Goal: Task Accomplishment & Management: Manage account settings

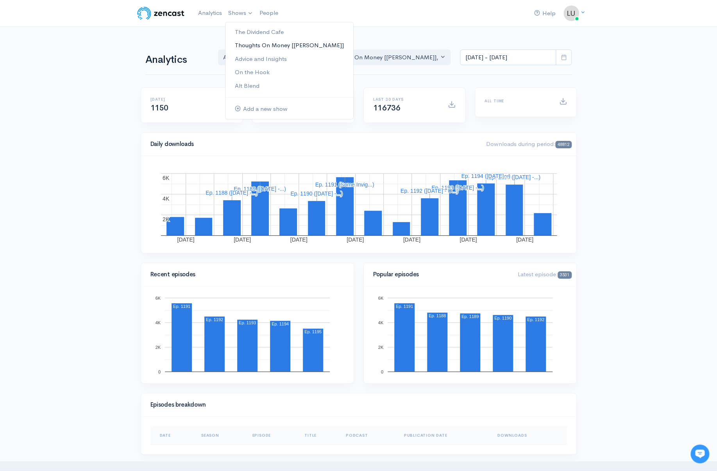
click at [245, 42] on link "Thoughts On Money [[PERSON_NAME]]" at bounding box center [289, 46] width 128 height 14
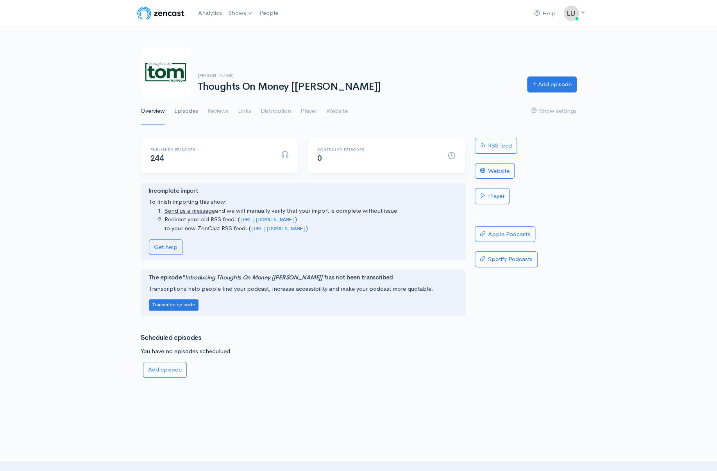
click at [183, 112] on link "Episodes" at bounding box center [186, 111] width 24 height 28
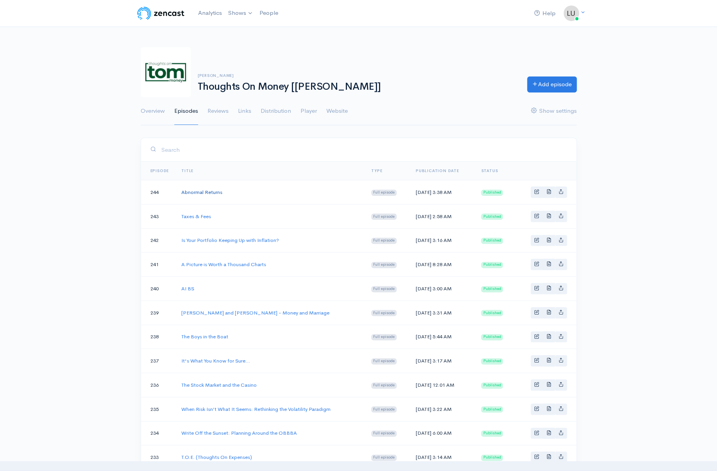
click at [199, 191] on link "Abnormal Returns" at bounding box center [201, 192] width 41 height 7
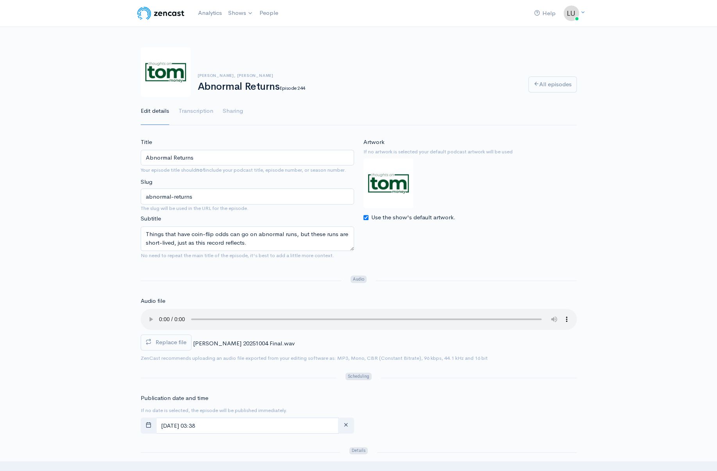
click at [156, 10] on img at bounding box center [161, 13] width 50 height 16
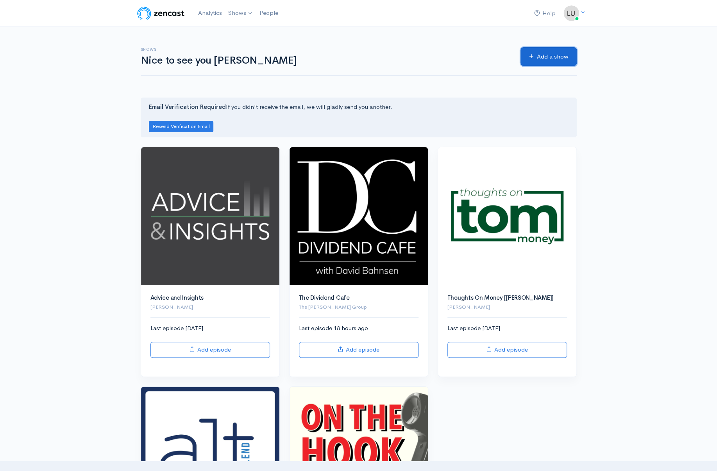
click at [570, 55] on link "Add a show" at bounding box center [548, 56] width 56 height 19
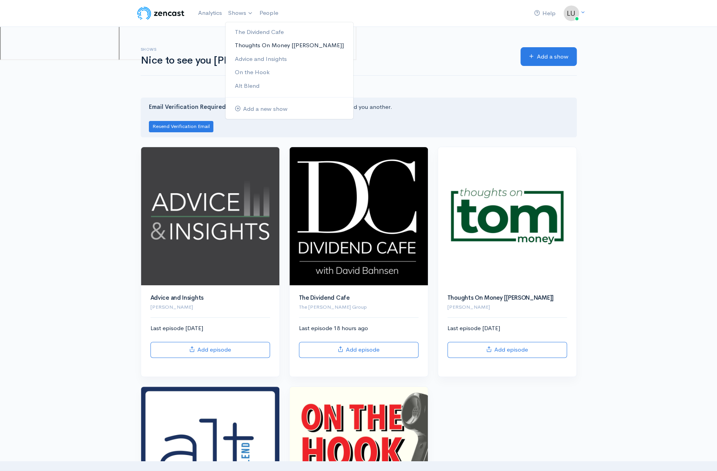
click at [245, 44] on link "Thoughts On Money [[PERSON_NAME]]" at bounding box center [289, 46] width 128 height 14
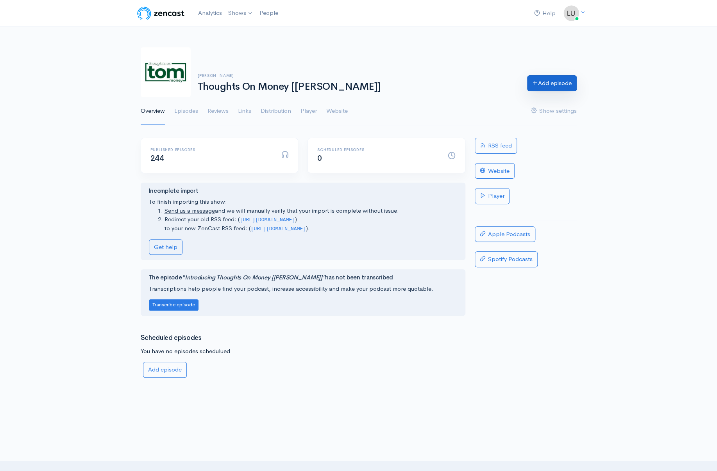
click at [545, 84] on link "Add episode" at bounding box center [552, 83] width 50 height 16
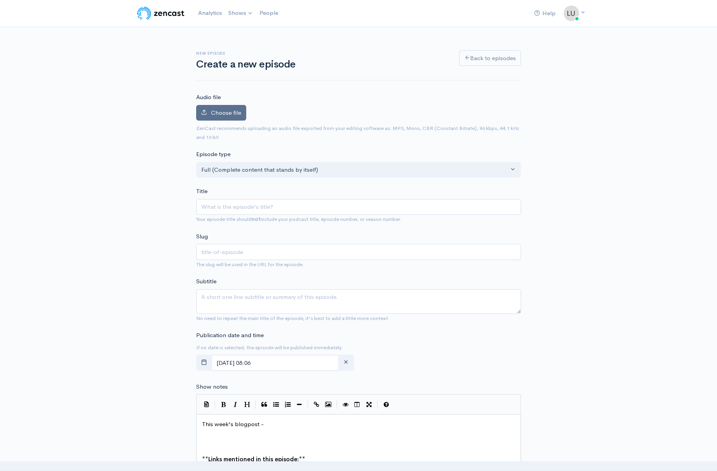
click at [232, 105] on label "Choose file" at bounding box center [221, 113] width 50 height 16
click at [0, 0] on input "Choose file" at bounding box center [0, 0] width 0 height 0
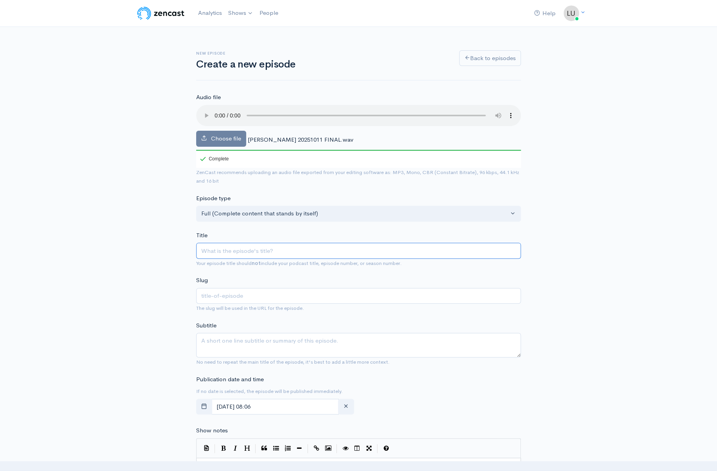
click at [231, 245] on input "Title" at bounding box center [358, 251] width 325 height 16
paste input "The Mirror We Don’t Like to Look In"
type input "The Mirror We Don’t Like to Look In"
type input "the-mirror-we-dont-like-to-look-in"
type input "The Mirror We Don’t Like to Look In"
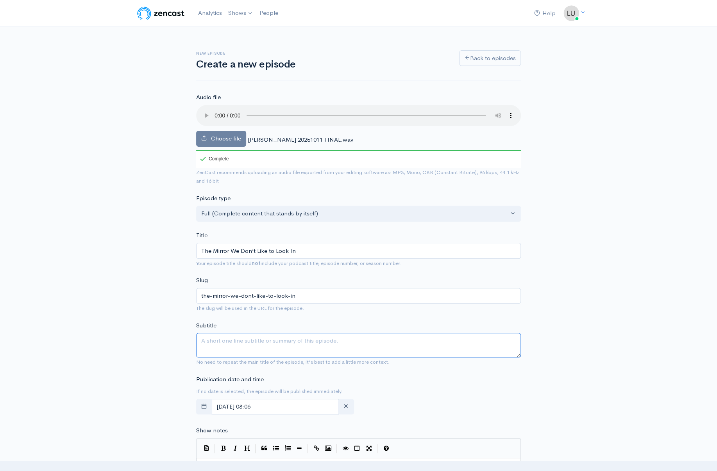
click at [235, 340] on textarea "Subtitle" at bounding box center [358, 345] width 325 height 25
click at [230, 335] on textarea "Subtitle" at bounding box center [358, 345] width 325 height 25
paste textarea "In [DATE] Thoughts on Money, we'll explore our natural biases, how they affect …"
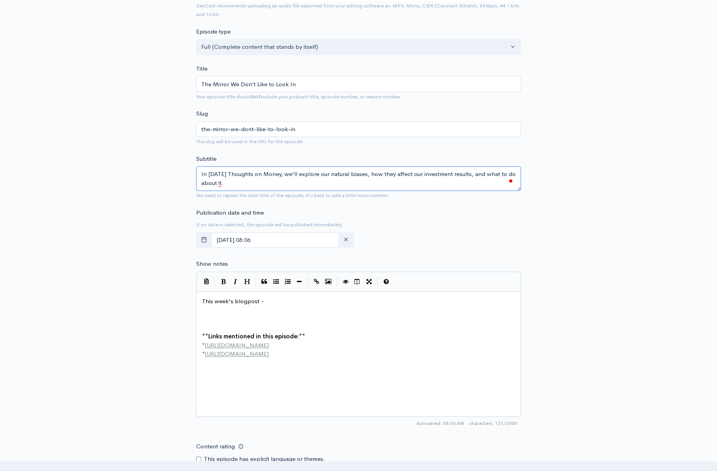
scroll to position [166, 0]
type textarea "In [DATE] Thoughts on Money, we'll explore our natural biases, how they affect …"
click at [285, 305] on pre "This week's blogpost -" at bounding box center [360, 302] width 321 height 9
type textarea "xxxx"
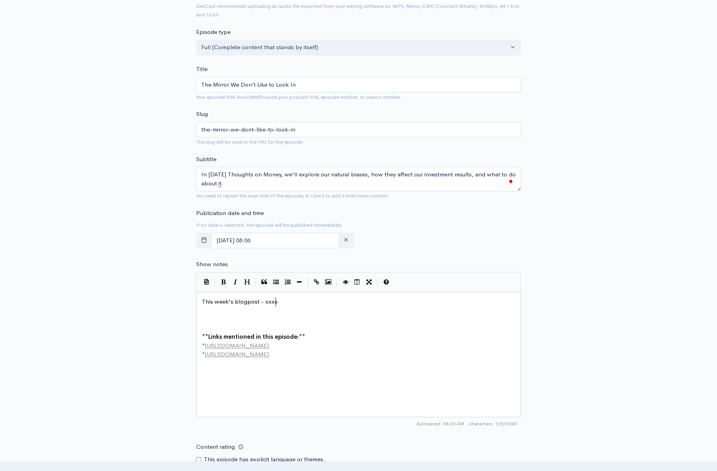
scroll to position [3, 12]
click at [254, 315] on pre "​" at bounding box center [360, 319] width 321 height 9
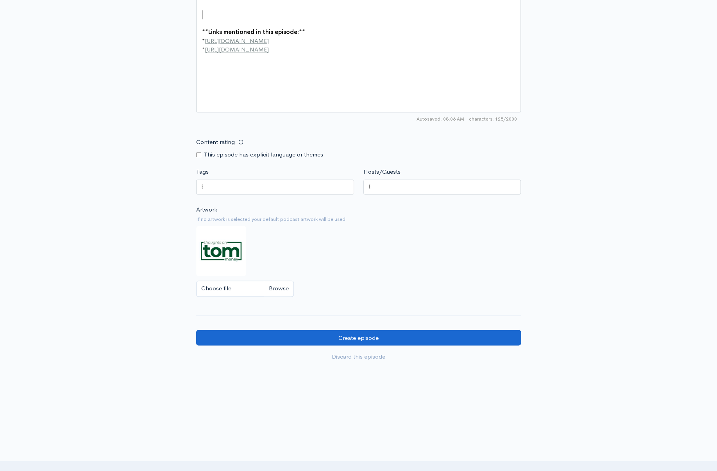
scroll to position [475, 0]
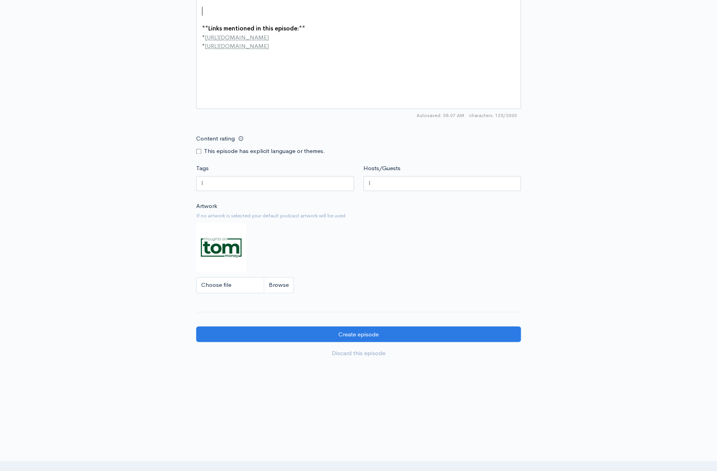
click at [411, 184] on div at bounding box center [442, 183] width 158 height 15
type input "blai"
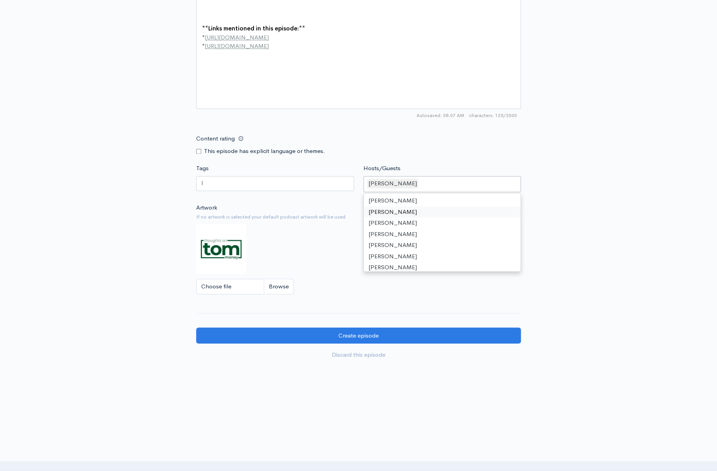
scroll to position [0, 0]
type input "darr"
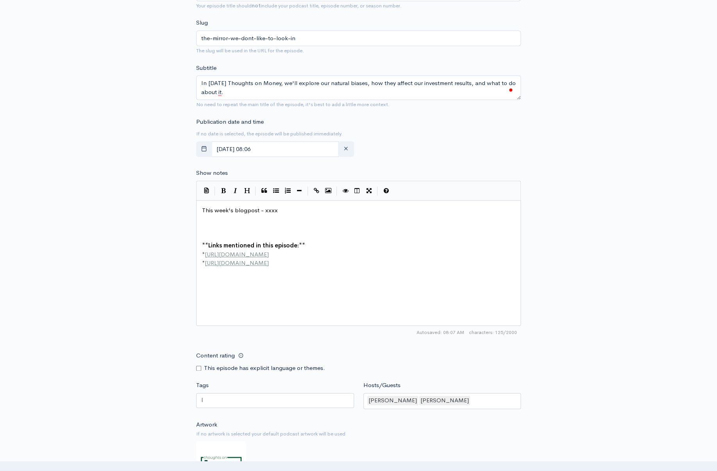
scroll to position [212, 0]
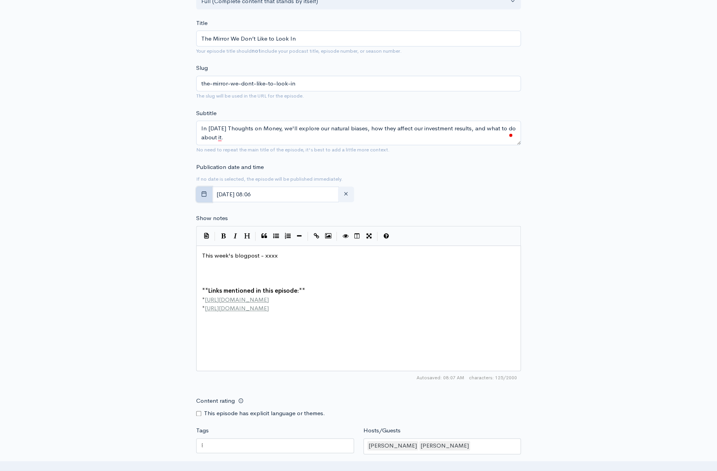
click at [203, 194] on icon "button" at bounding box center [204, 194] width 6 height 6
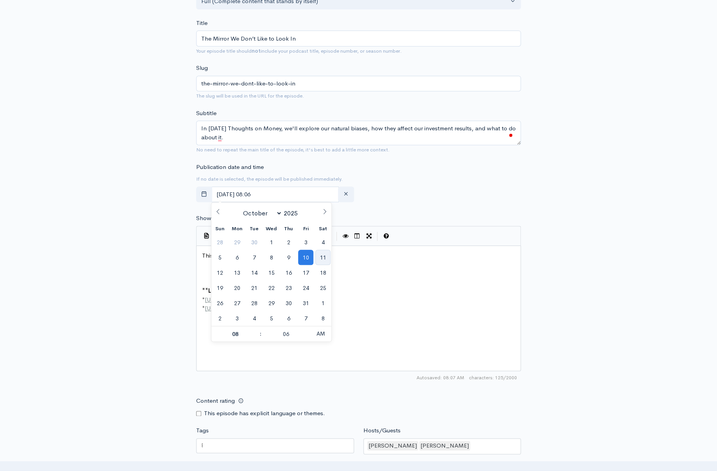
click at [327, 255] on span "11" at bounding box center [322, 257] width 15 height 15
type input "October, 11 2025 08:06"
click at [516, 167] on div "Publication date and time If no date is selected, the episode will be published…" at bounding box center [358, 184] width 334 height 43
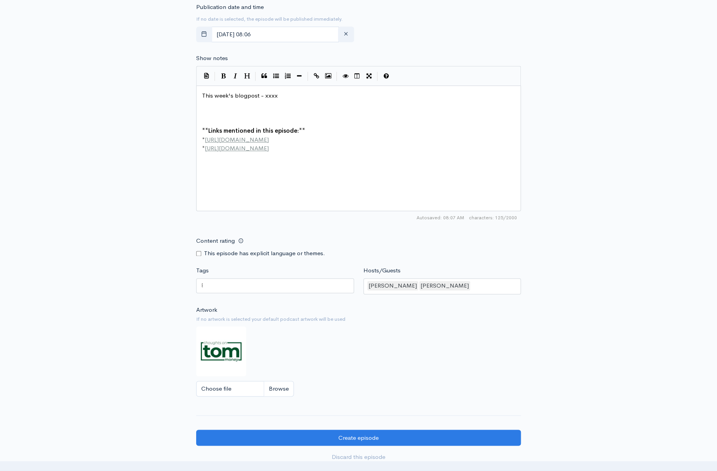
scroll to position [373, 0]
click at [213, 110] on pre "​" at bounding box center [360, 113] width 321 height 9
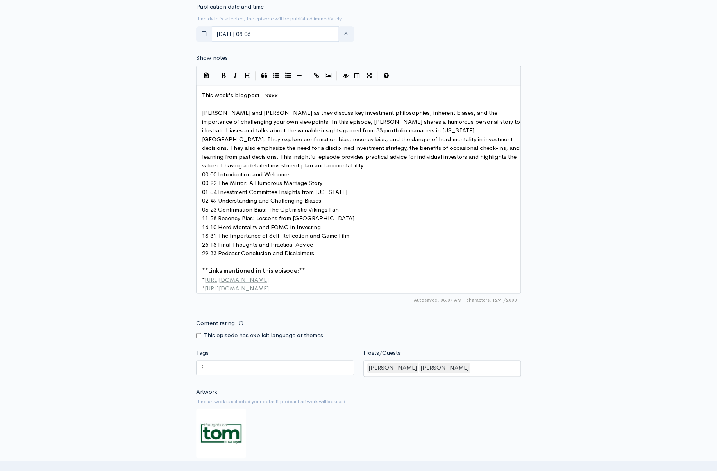
click at [315, 164] on pre "Join Blaine Carver and Darren Lightfoot as they discuss key investment philosop…" at bounding box center [360, 140] width 321 height 62
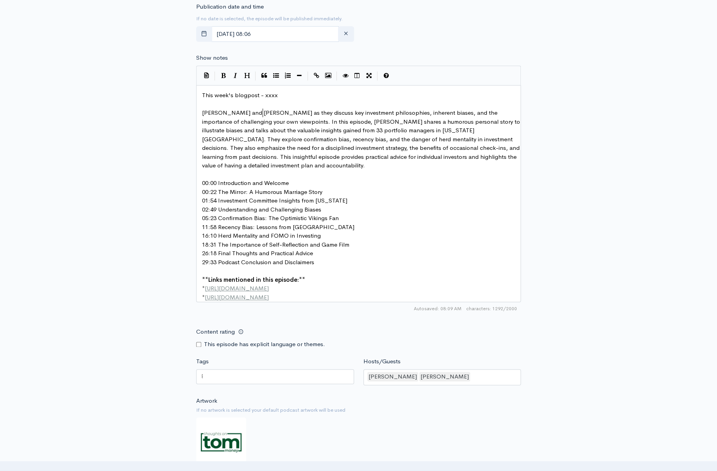
click at [262, 112] on span "Join Blaine Carver and Darren Lightfoot as they discuss key investment philosop…" at bounding box center [361, 139] width 319 height 60
type textarea "speical guest"
click at [277, 112] on span "Join Blaine Carver and speical guest Darren Lightfoot as they discuss key inves…" at bounding box center [362, 139] width 320 height 60
type textarea "cial"
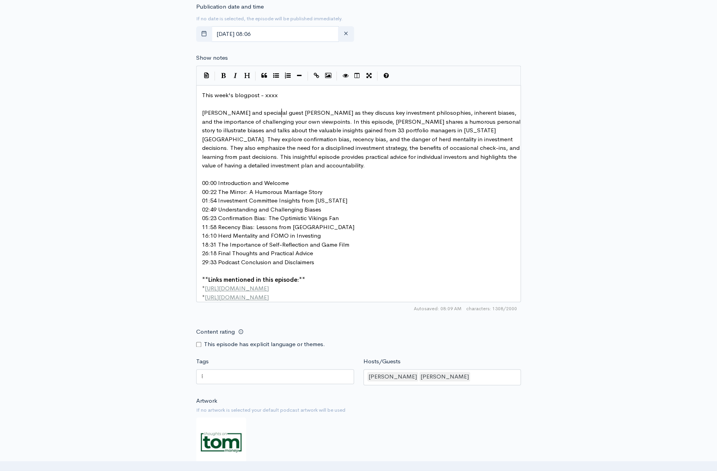
scroll to position [3, 9]
drag, startPoint x: 342, startPoint y: 112, endPoint x: 347, endPoint y: 116, distance: 7.0
click at [342, 112] on span "Join Blaine Carver and special guest Darren Lightfoot as they discuss key inves…" at bounding box center [362, 139] width 320 height 60
type textarea ","
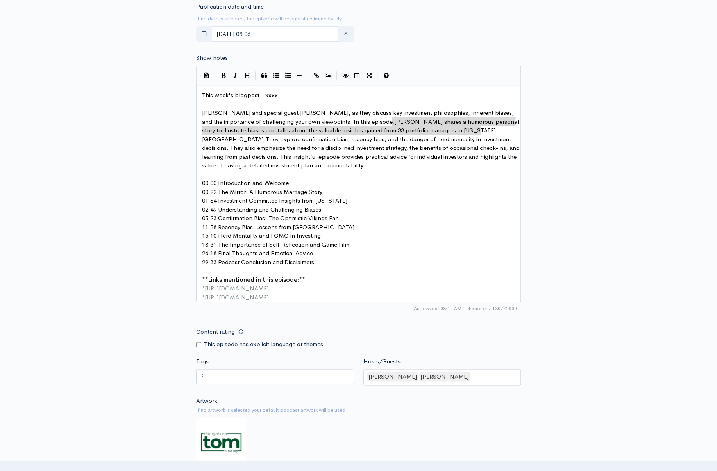
type textarea "Blaine shares a humorous personal story to illustrate biases and talks about th…"
drag, startPoint x: 481, startPoint y: 131, endPoint x: 393, endPoint y: 118, distance: 89.2
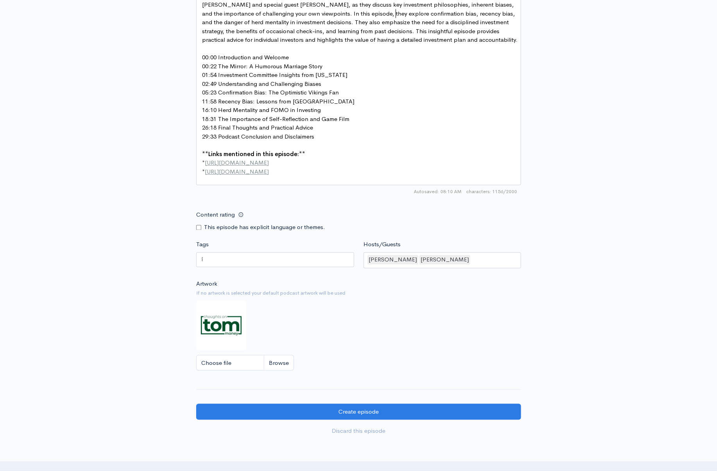
scroll to position [543, 0]
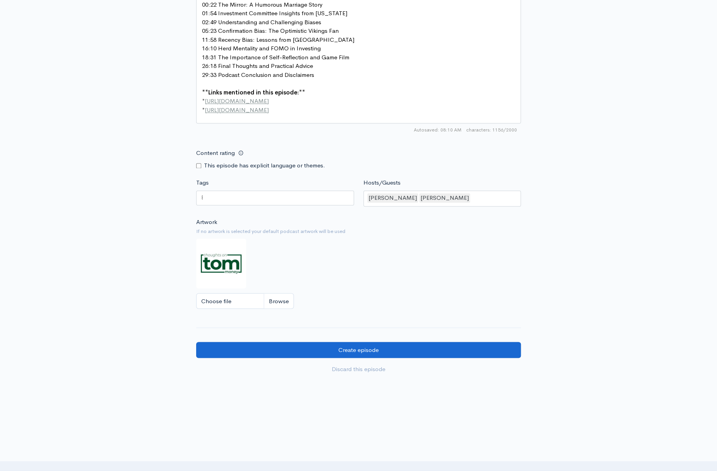
type textarea "t"
click at [335, 357] on input "Create episode" at bounding box center [358, 350] width 325 height 16
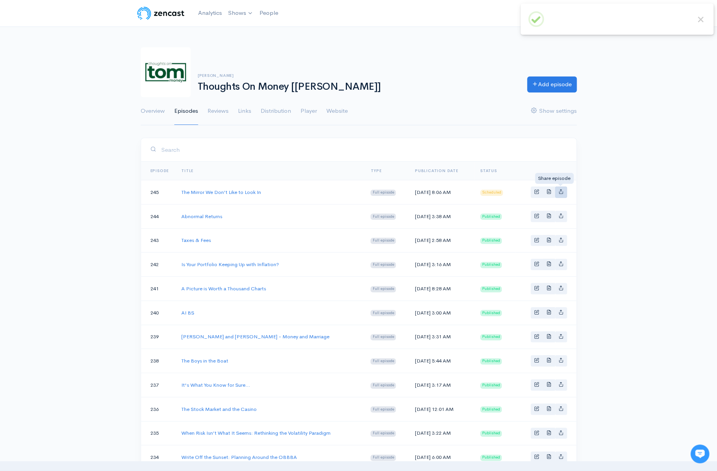
click at [562, 191] on icon "Basic example" at bounding box center [560, 191] width 5 height 5
type input "https://thoughts-on-money.zencast.website/episodes/the-mirror-we-dont-like-to-l…"
type input "https://p.podderapp.com/5896583153/media.zencast.fm/thoughts-on-money/3e08bbd2-…"
type input "<iframe src='https://share.zencast.fm/embed/episode/3e08bbd2-2dfc-4c8a-bceb-00e…"
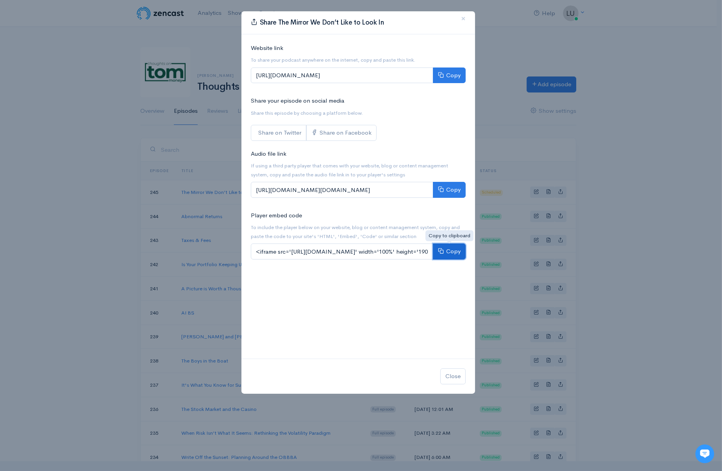
click at [447, 252] on button "Copy" at bounding box center [449, 252] width 33 height 16
click at [692, 184] on div "Share The Mirror We Don’t Like to Look In × Website link To share your podcast …" at bounding box center [361, 235] width 722 height 471
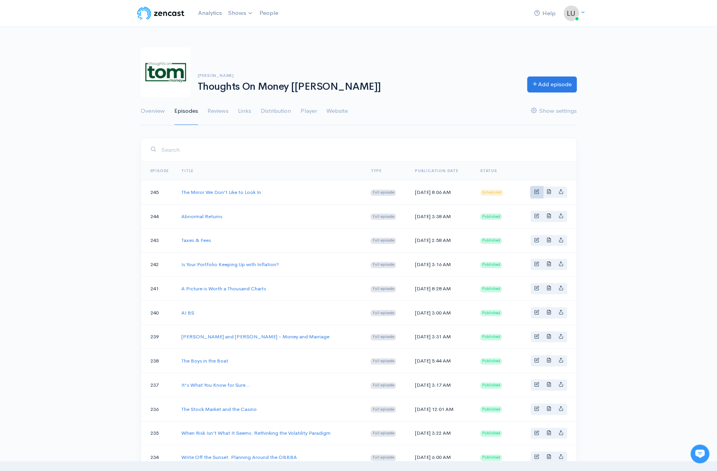
click at [536, 192] on span "Basic example" at bounding box center [536, 191] width 5 height 5
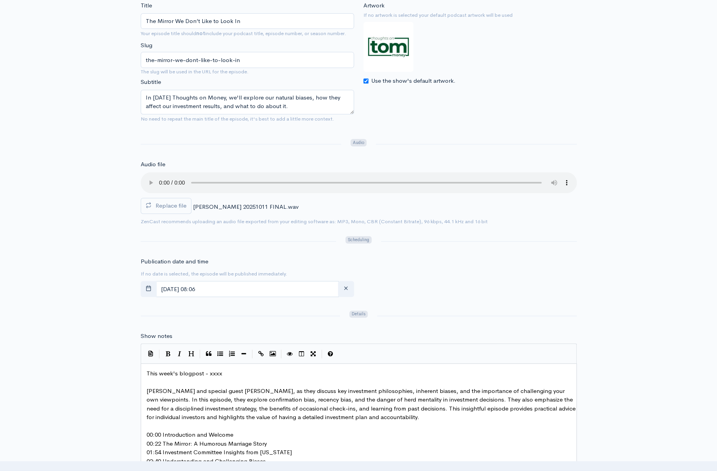
scroll to position [131, 0]
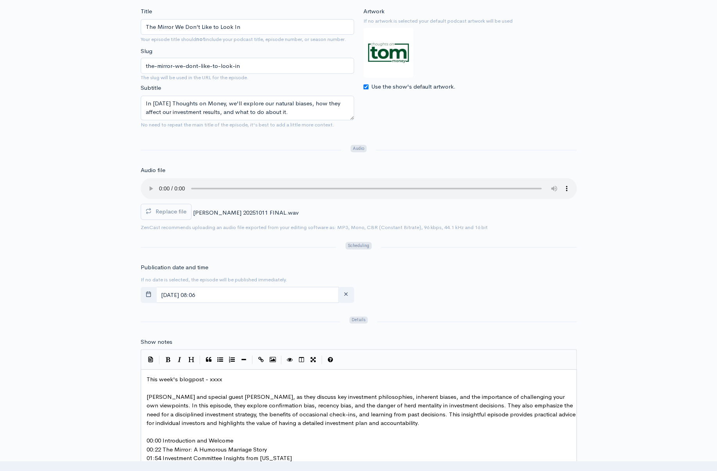
click at [125, 264] on div "Title The Mirror We Don’t Like to Look In Your episode title should not include…" at bounding box center [358, 401] width 717 height 788
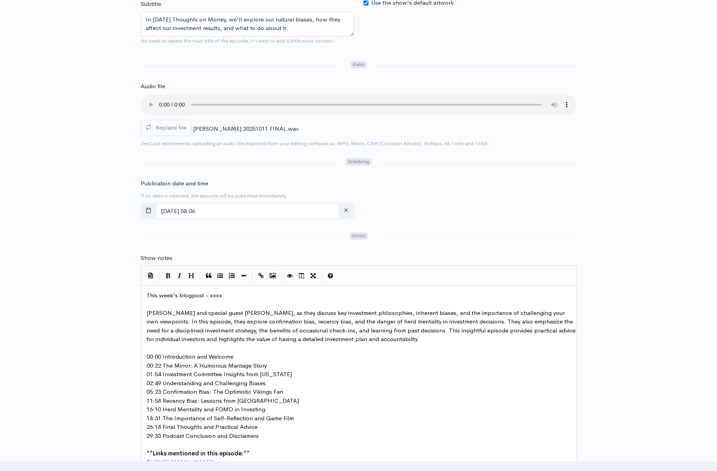
scroll to position [202, 0]
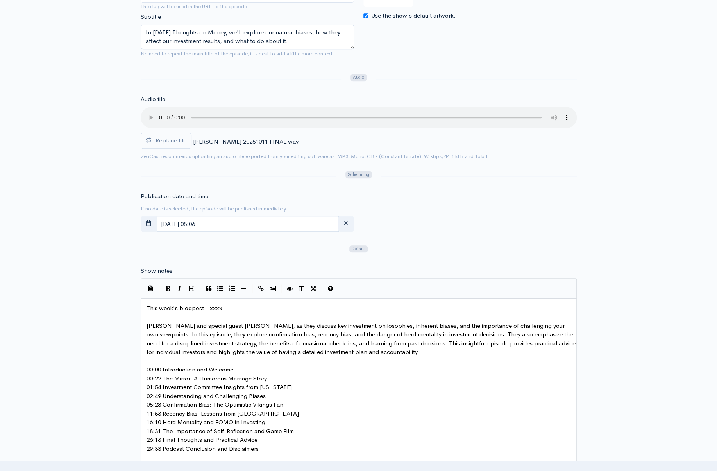
click at [505, 155] on span "ZenCast recommends uploading an audio file exported from your editing software …" at bounding box center [359, 156] width 436 height 9
click at [241, 315] on pre "​" at bounding box center [361, 317] width 433 height 9
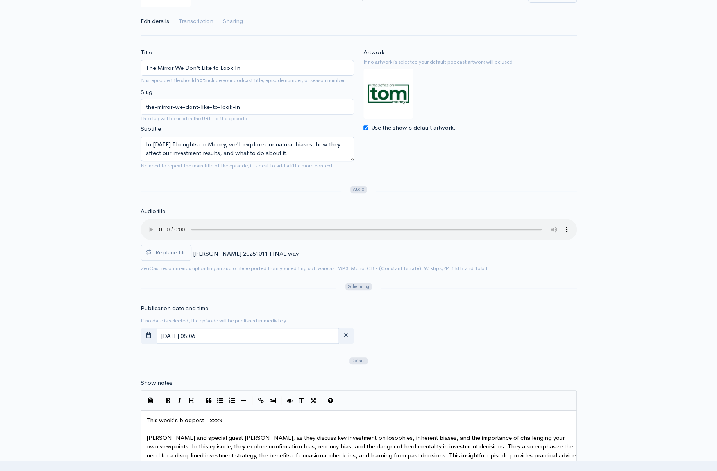
scroll to position [122, 0]
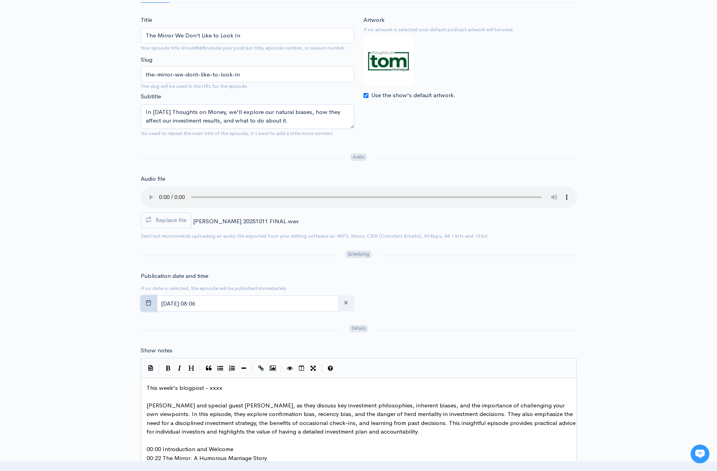
click at [143, 305] on button "button" at bounding box center [149, 304] width 16 height 16
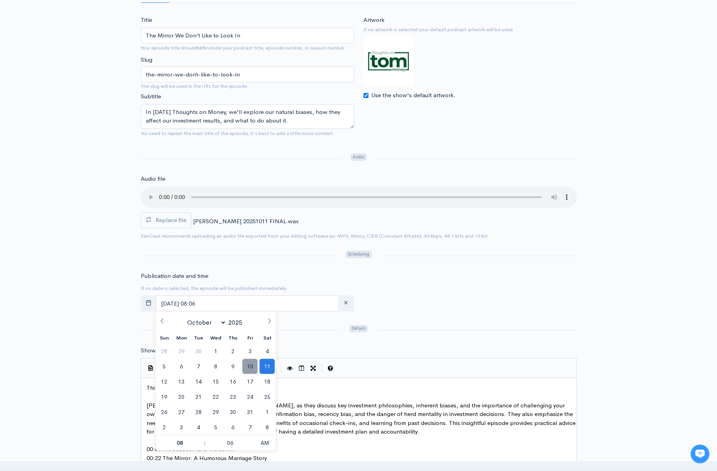
click at [253, 365] on span "10" at bounding box center [249, 366] width 15 height 15
type input "[DATE] 08:06"
click at [457, 275] on div "Publication date and time If no date is selected, the episode will be published…" at bounding box center [358, 293] width 445 height 43
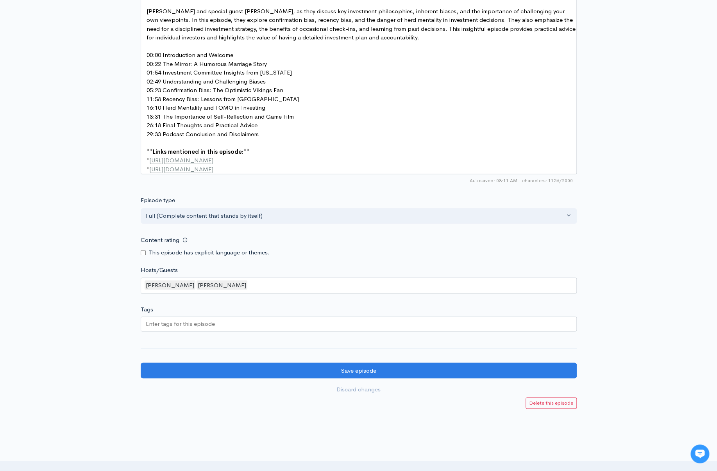
scroll to position [560, 0]
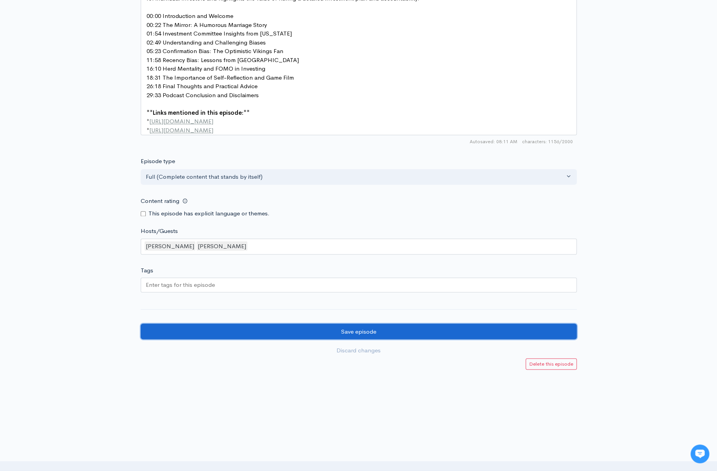
click at [246, 335] on input "Save episode" at bounding box center [359, 332] width 436 height 16
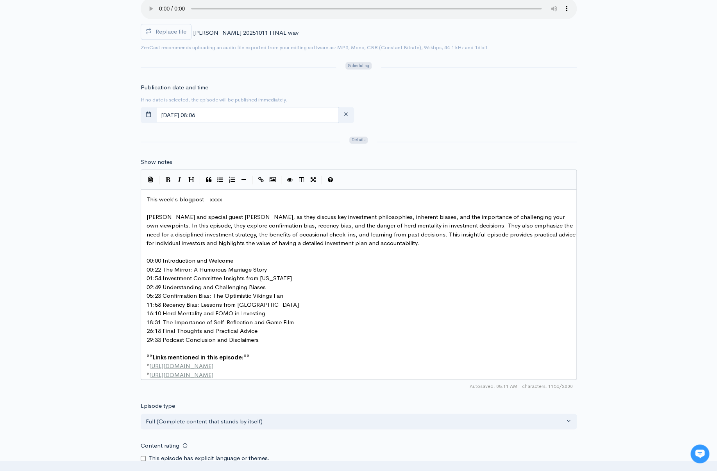
scroll to position [289, 0]
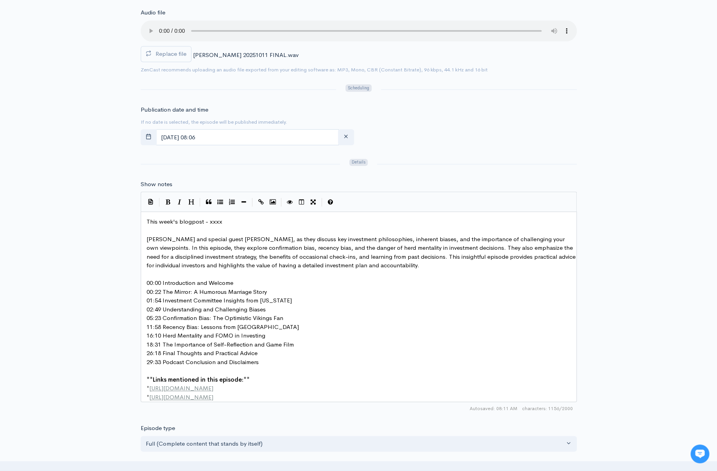
click at [227, 228] on pre "​" at bounding box center [361, 230] width 433 height 9
click at [225, 218] on pre "This week's blogpost - xxxx" at bounding box center [361, 222] width 433 height 9
type textarea "xxxx"
drag, startPoint x: 223, startPoint y: 220, endPoint x: 214, endPoint y: 221, distance: 9.1
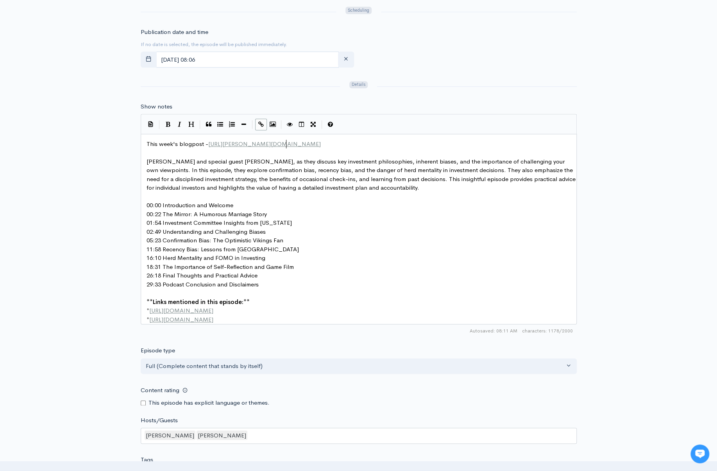
scroll to position [512, 0]
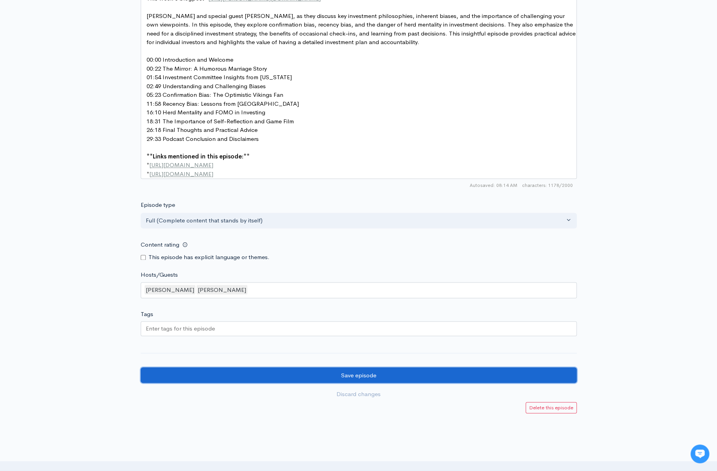
click at [312, 377] on input "Save episode" at bounding box center [359, 376] width 436 height 16
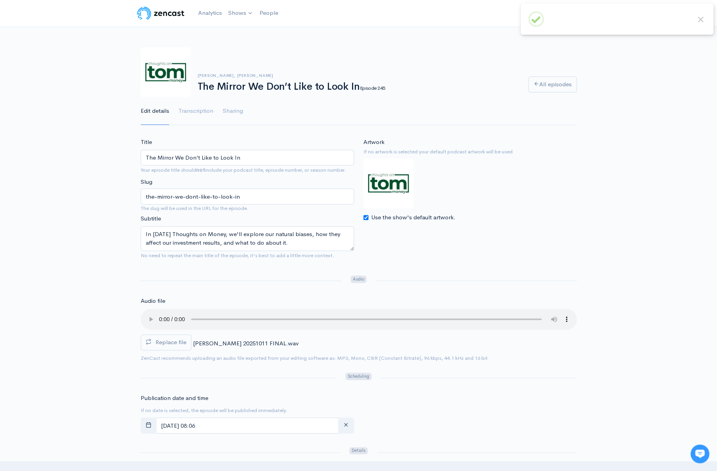
scroll to position [3, 0]
